Goal: Task Accomplishment & Management: Manage account settings

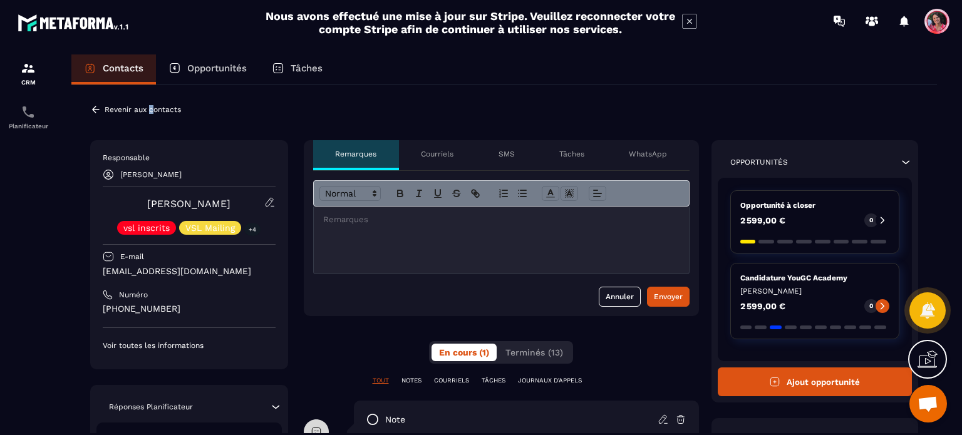
click at [152, 109] on p "Revenir aux contacts" at bounding box center [143, 109] width 76 height 9
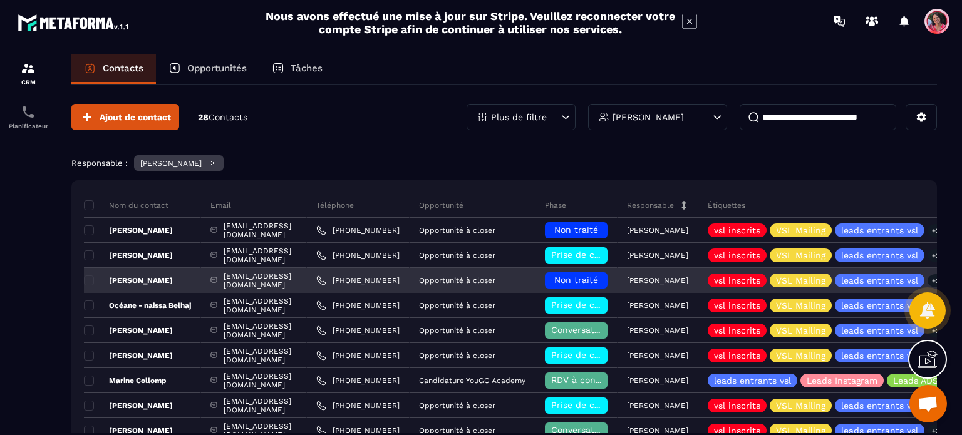
click at [608, 274] on div "Non traité" at bounding box center [576, 281] width 63 height 16
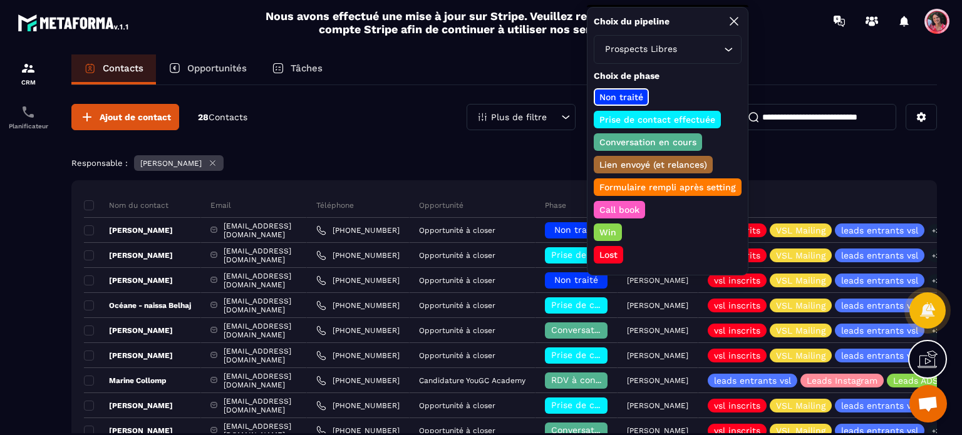
click at [605, 249] on p "Lost" at bounding box center [609, 255] width 22 height 13
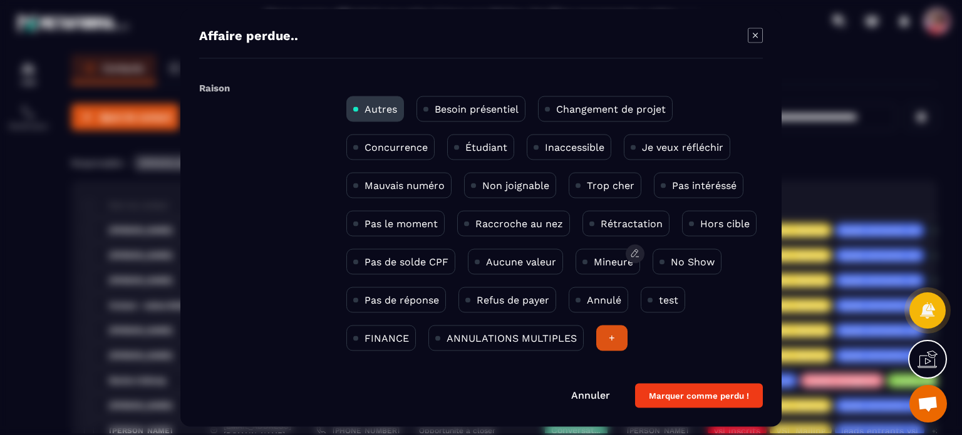
click at [618, 254] on div "Mineure" at bounding box center [608, 262] width 65 height 26
click at [692, 393] on button "Marquer comme perdu !" at bounding box center [699, 395] width 128 height 24
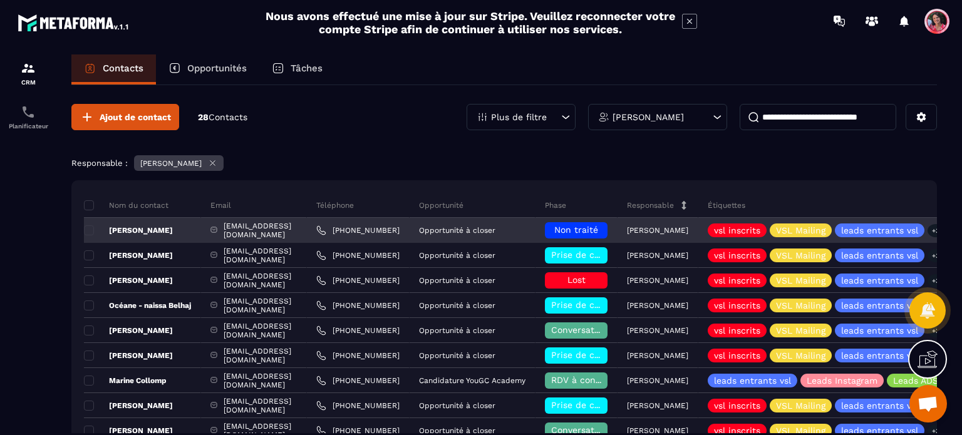
click at [148, 229] on p "[PERSON_NAME]" at bounding box center [128, 231] width 89 height 10
